Goal: Task Accomplishment & Management: Complete application form

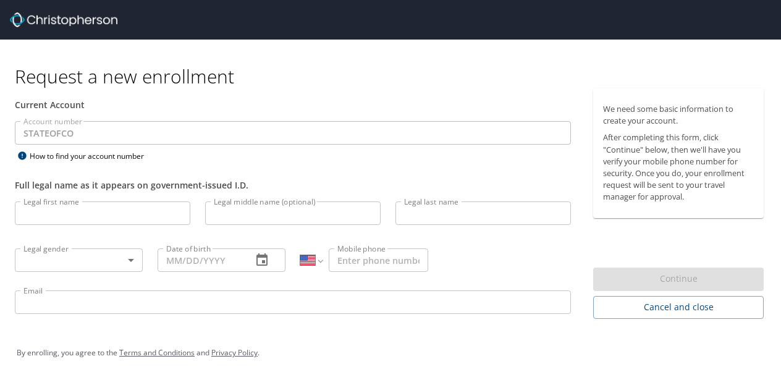
select select "US"
click at [108, 209] on input "Legal first name" at bounding box center [102, 212] width 175 height 23
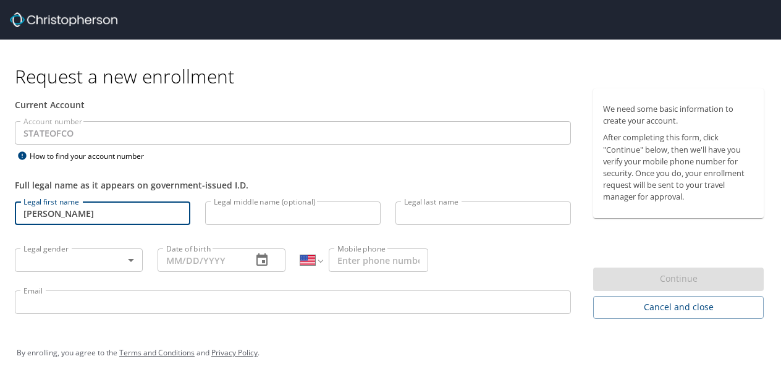
type input "[PERSON_NAME]"
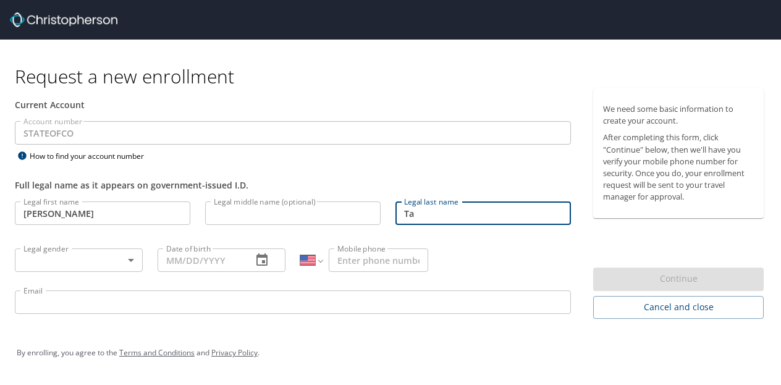
type input "Ta"
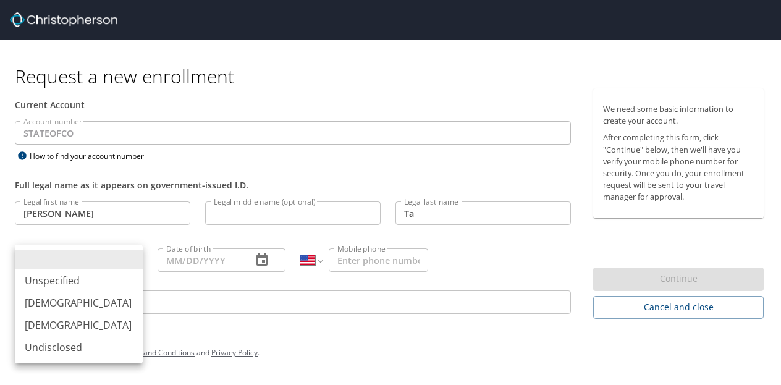
click at [108, 251] on body "Request a new enrollment Current Account Account number STATEOFCO Account numbe…" at bounding box center [390, 192] width 781 height 385
click at [46, 329] on li "[DEMOGRAPHIC_DATA]" at bounding box center [79, 325] width 128 height 22
type input "[DEMOGRAPHIC_DATA]"
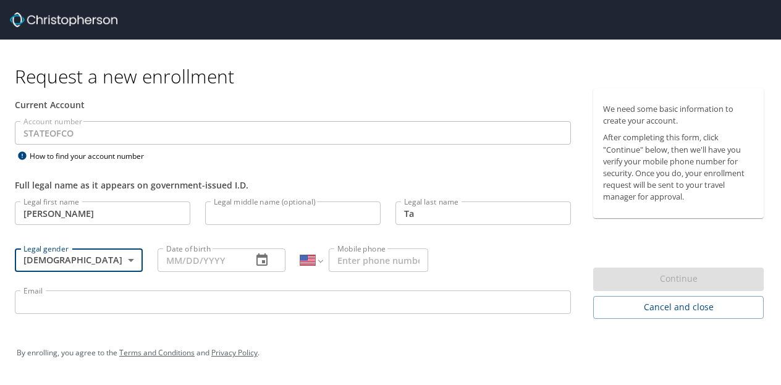
click at [258, 261] on icon "button" at bounding box center [262, 260] width 15 height 15
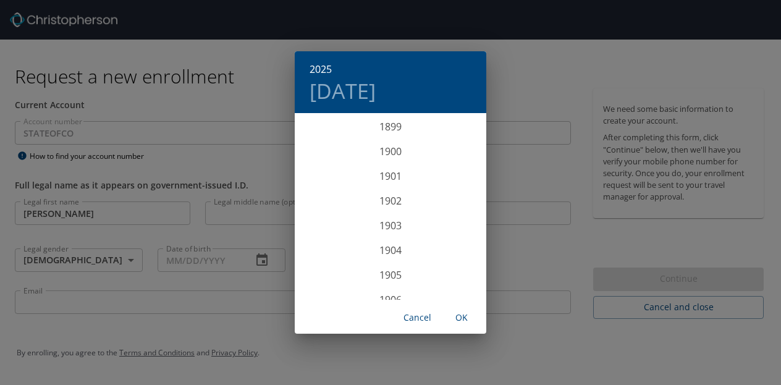
scroll to position [3040, 0]
click at [209, 259] on div "2025 [DATE] 1900 1901 1902 1903 1904 1905 1906 1907 1908 1909 1910 1911 1912 19…" at bounding box center [390, 192] width 781 height 385
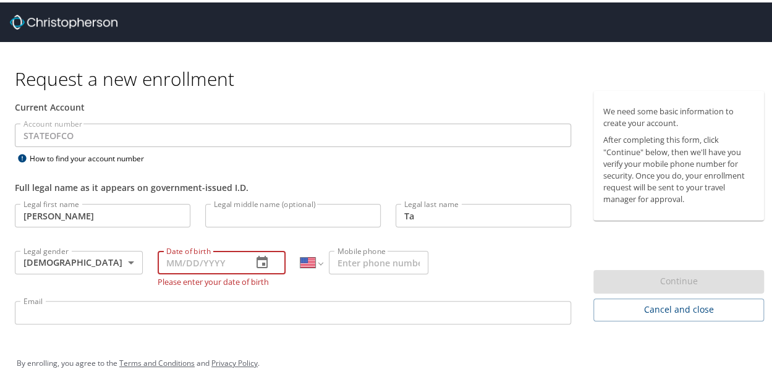
click at [209, 259] on input "Date of birth" at bounding box center [200, 259] width 85 height 23
type input "[DATE]"
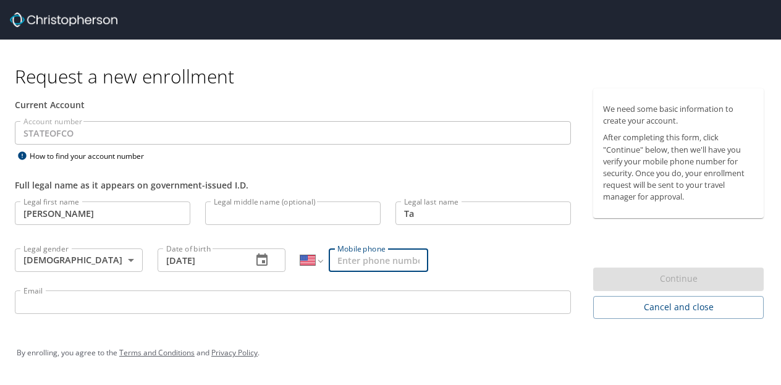
click at [340, 263] on input "Mobile phone" at bounding box center [378, 259] width 99 height 23
type input "[PHONE_NUMBER]"
click at [63, 303] on input "Email" at bounding box center [293, 301] width 556 height 23
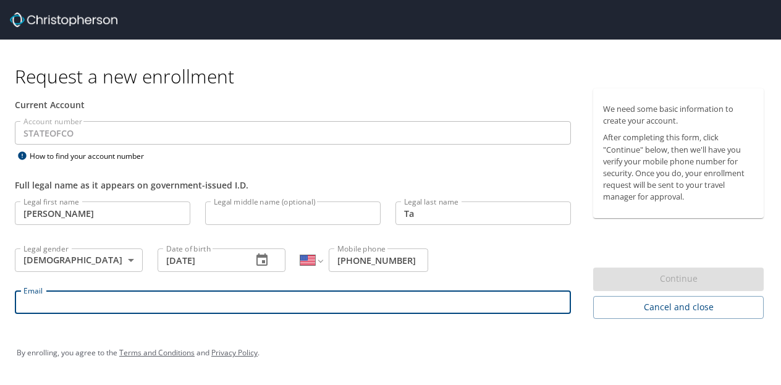
type input "[PERSON_NAME][EMAIL_ADDRESS][PERSON_NAME][DOMAIN_NAME]"
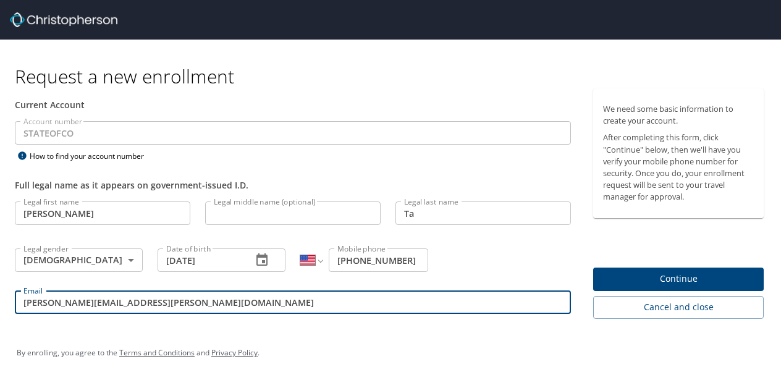
click at [429, 211] on input "Ta" at bounding box center [482, 212] width 175 height 23
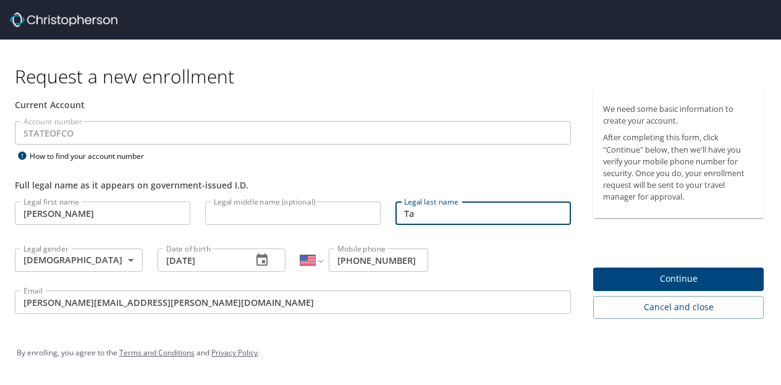
type input "[PERSON_NAME]"
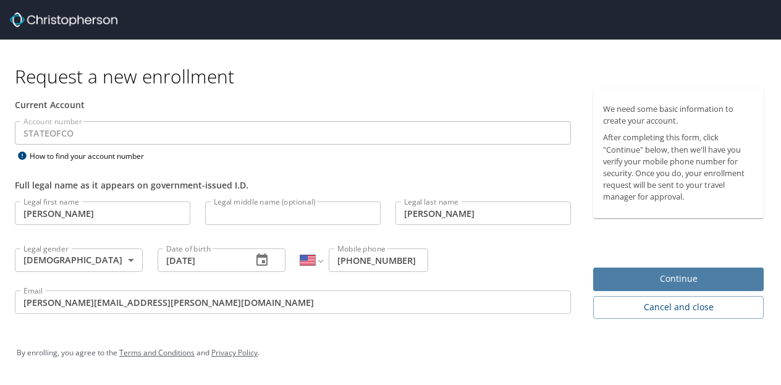
click at [698, 274] on span "Continue" at bounding box center [678, 278] width 151 height 15
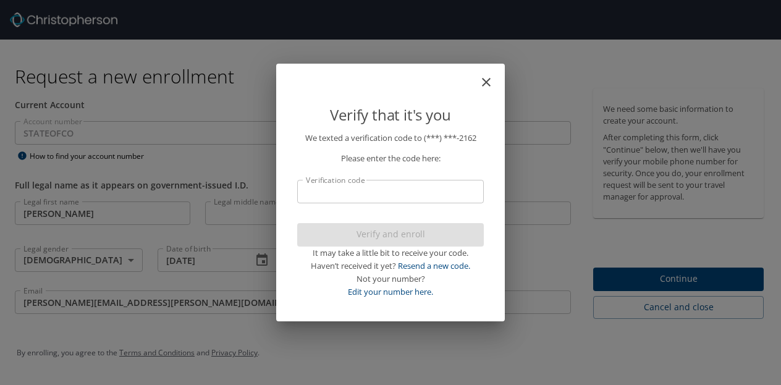
click at [365, 191] on input "Verification code" at bounding box center [390, 191] width 187 height 23
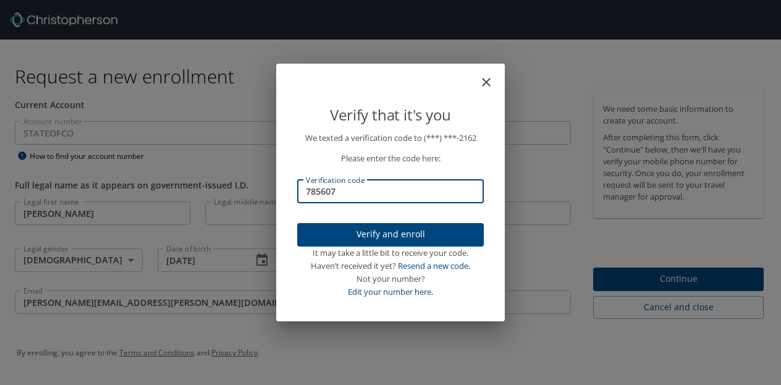
type input "785607"
click at [392, 230] on span "Verify and enroll" at bounding box center [390, 234] width 167 height 15
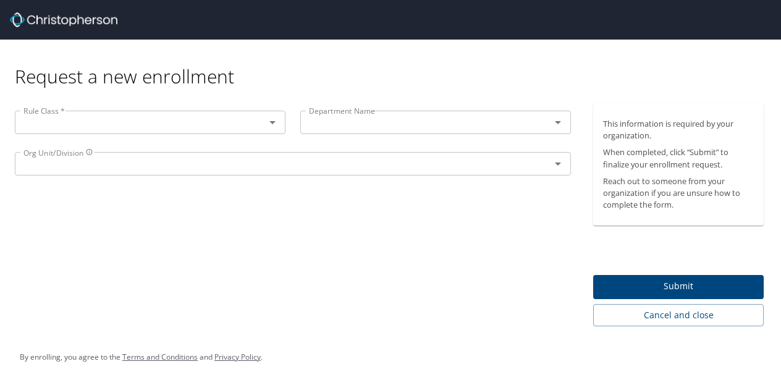
click at [274, 124] on icon "Open" at bounding box center [272, 122] width 15 height 15
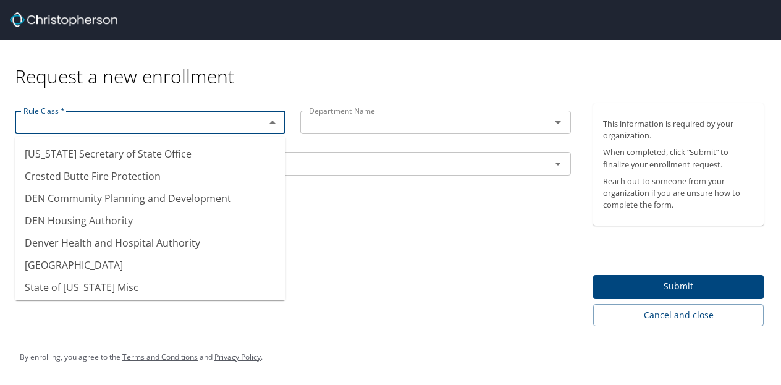
scroll to position [135, 0]
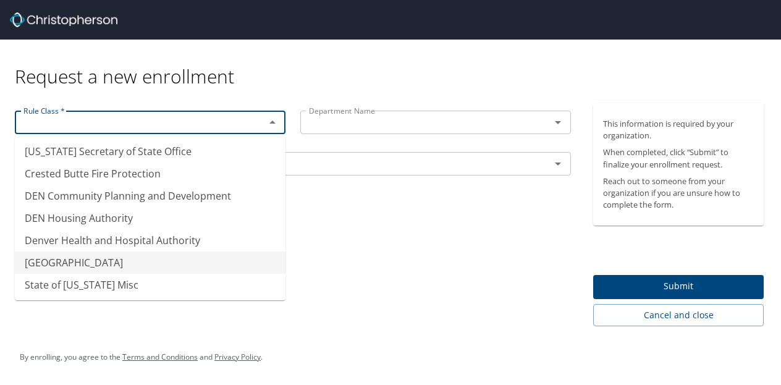
click at [132, 262] on li "[GEOGRAPHIC_DATA]" at bounding box center [150, 262] width 271 height 22
type input "[GEOGRAPHIC_DATA]"
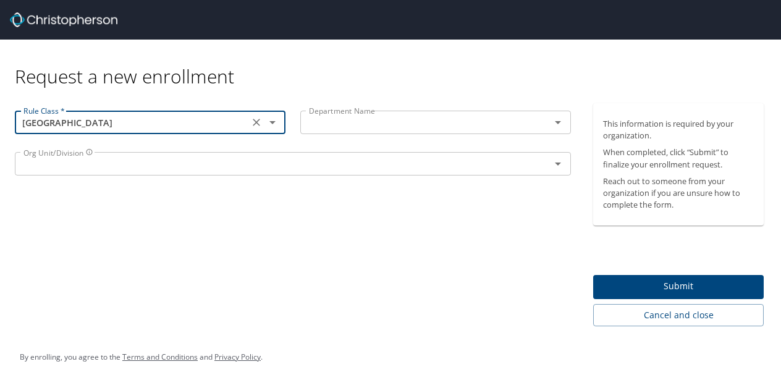
click at [566, 123] on button "Open" at bounding box center [557, 122] width 17 height 17
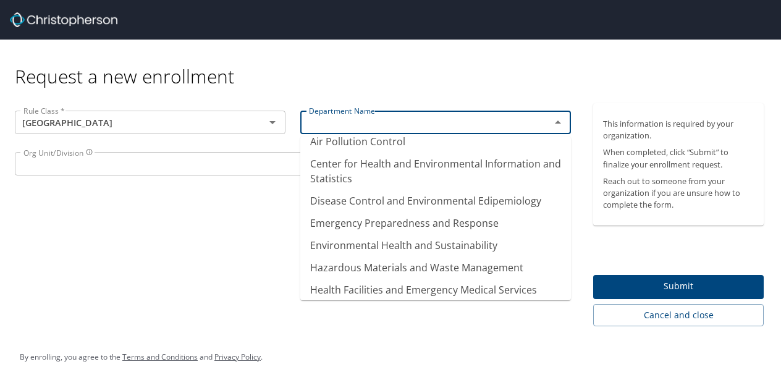
scroll to position [0, 0]
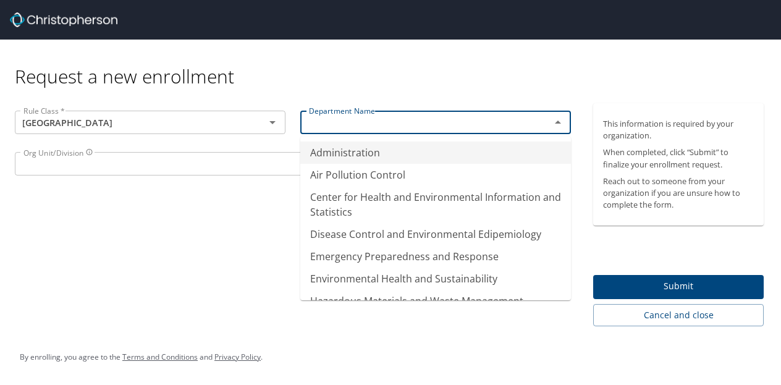
click at [364, 146] on li "Administration" at bounding box center [435, 152] width 271 height 22
type input "Administration"
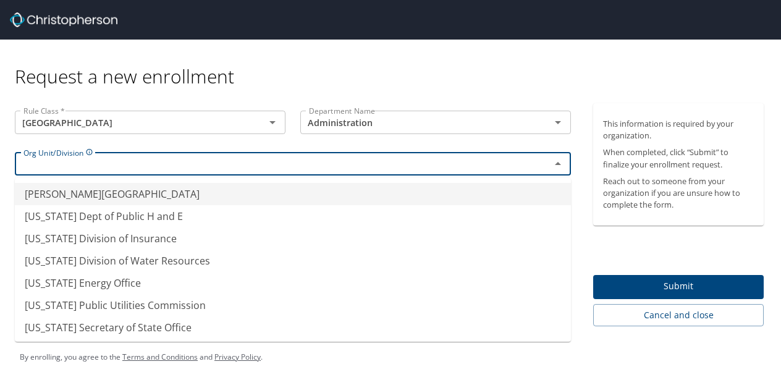
click at [132, 167] on input "text" at bounding box center [275, 164] width 512 height 16
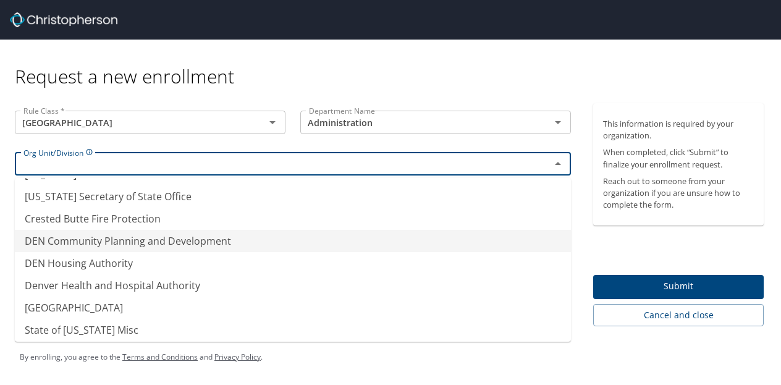
scroll to position [135, 0]
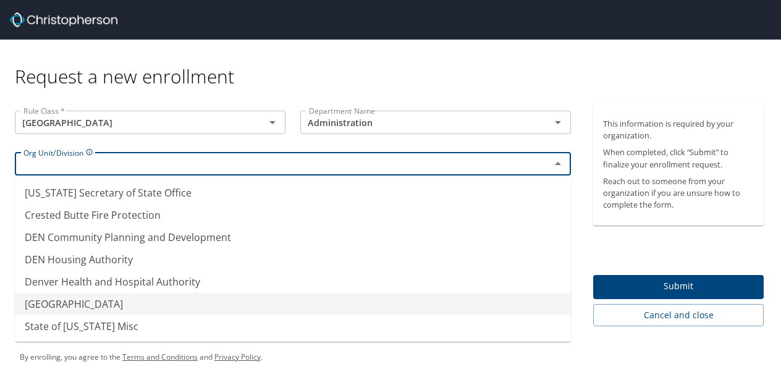
click at [121, 307] on li "[GEOGRAPHIC_DATA]" at bounding box center [293, 304] width 556 height 22
type input "[GEOGRAPHIC_DATA]"
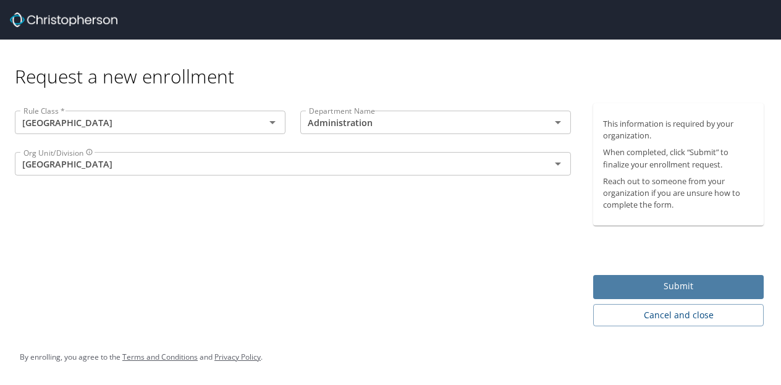
click at [645, 284] on span "Submit" at bounding box center [678, 286] width 151 height 15
